Goal: Transaction & Acquisition: Download file/media

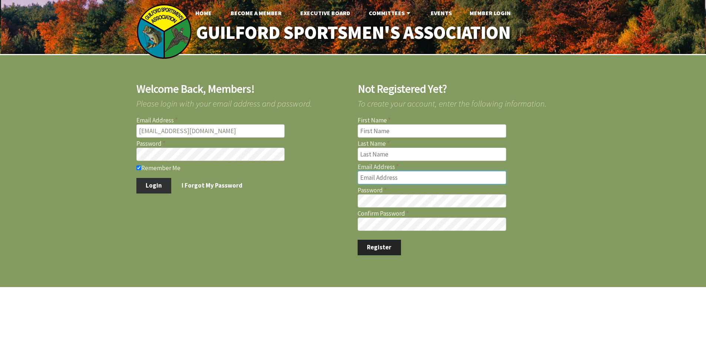
type input "marcmastriano@yahoo.com"
click at [149, 182] on button "Login" at bounding box center [153, 186] width 35 height 16
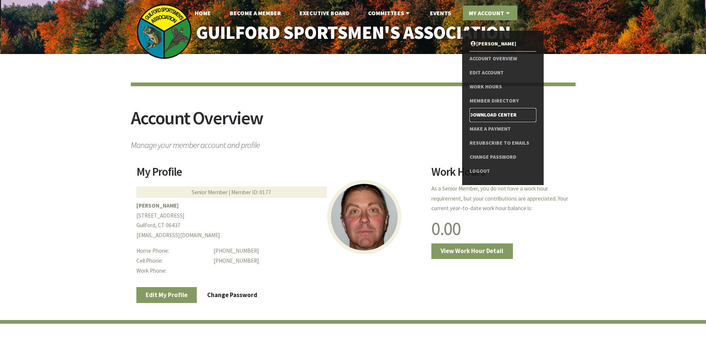
click at [492, 113] on link "Download Center" at bounding box center [502, 115] width 66 height 14
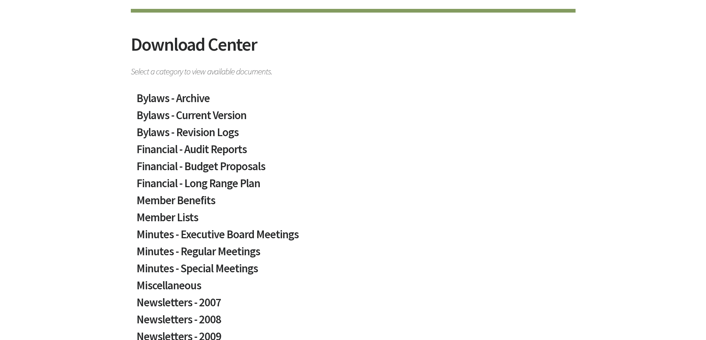
scroll to position [74, 0]
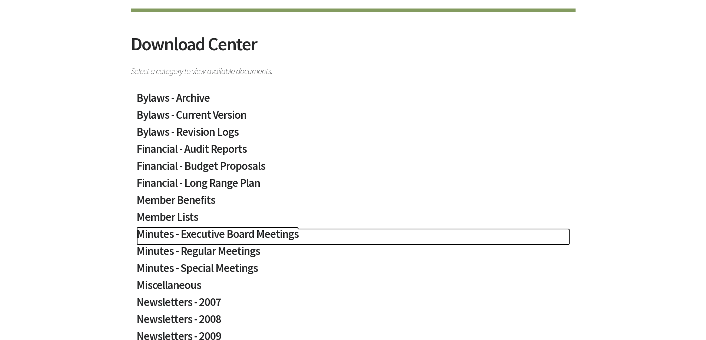
click at [232, 234] on h2 "Minutes - Executive Board Meetings" at bounding box center [352, 237] width 433 height 17
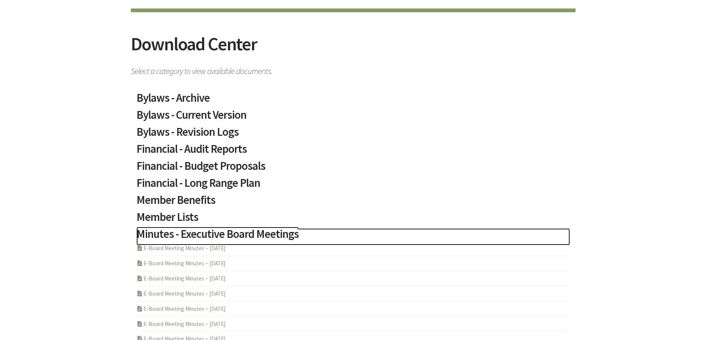
click at [232, 234] on h2 "Minutes - Executive Board Meetings" at bounding box center [352, 237] width 433 height 17
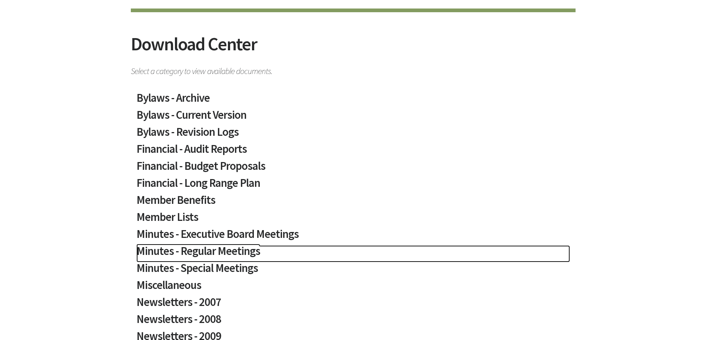
click at [222, 255] on h2 "Minutes - Regular Meetings" at bounding box center [352, 254] width 433 height 17
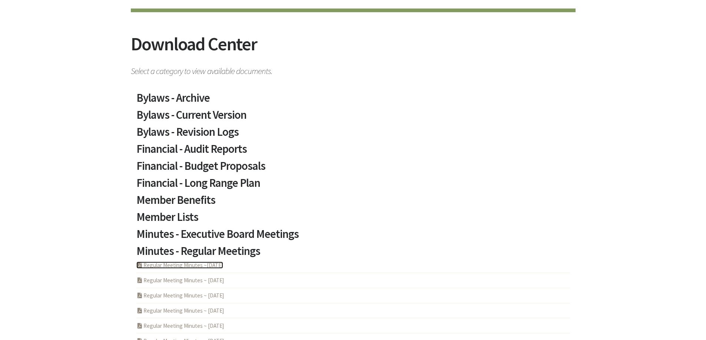
click at [218, 265] on link "PDF Acrobat Document Regular Meeting Minutes ~[DATE]" at bounding box center [179, 265] width 87 height 7
